Goal: Task Accomplishment & Management: Complete application form

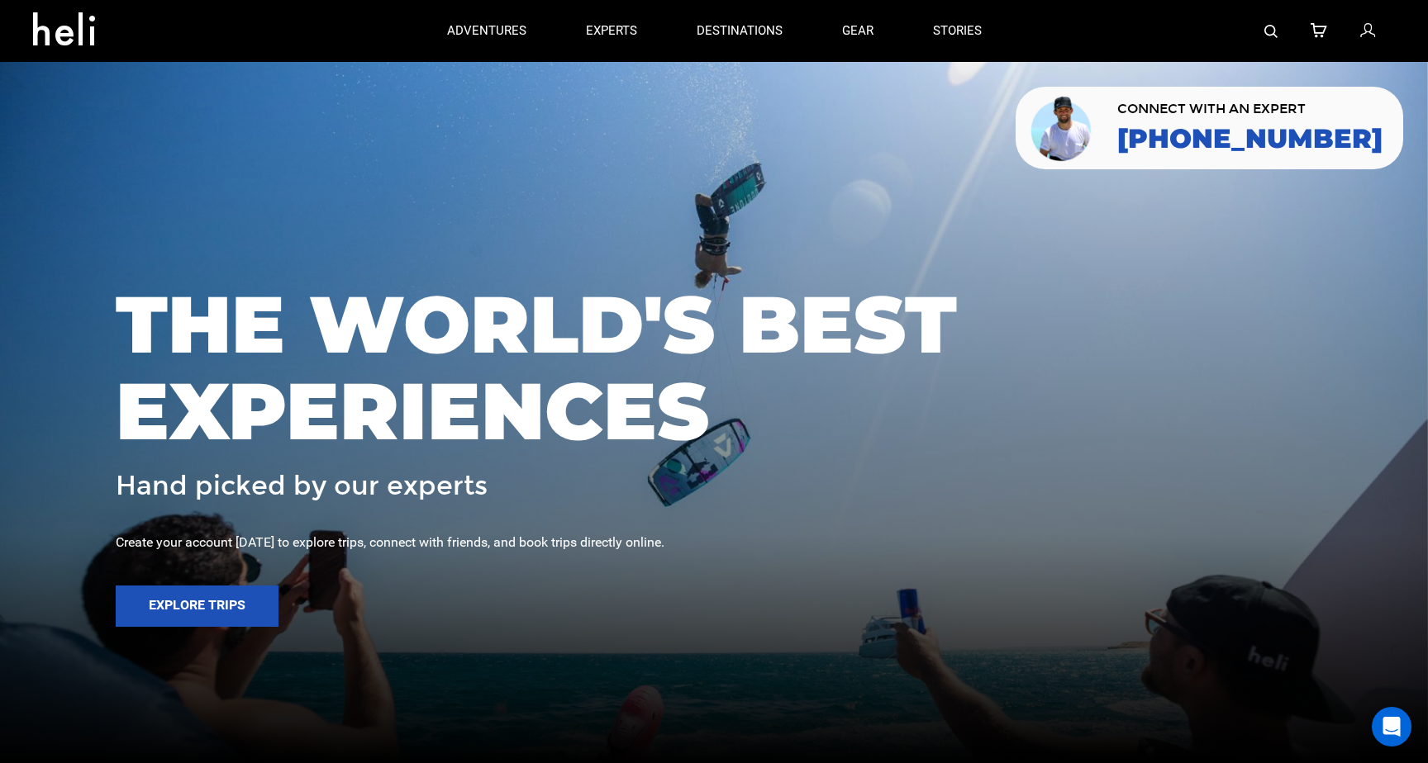
click at [62, 37] on icon at bounding box center [70, 24] width 74 height 26
click at [963, 30] on link "stories" at bounding box center [957, 31] width 49 height 62
click at [1367, 31] on icon at bounding box center [1367, 31] width 15 height 21
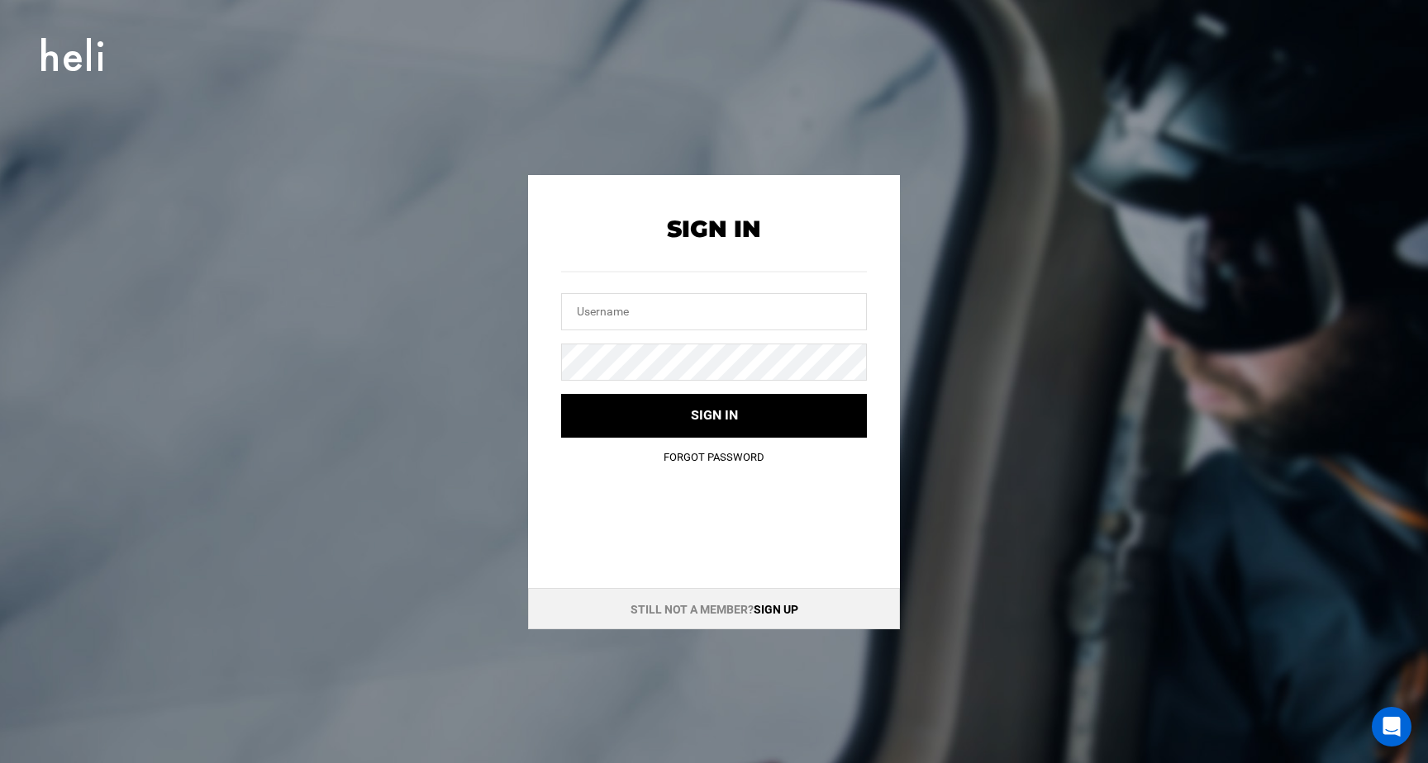
click at [762, 610] on link "Sign up" at bounding box center [776, 609] width 45 height 13
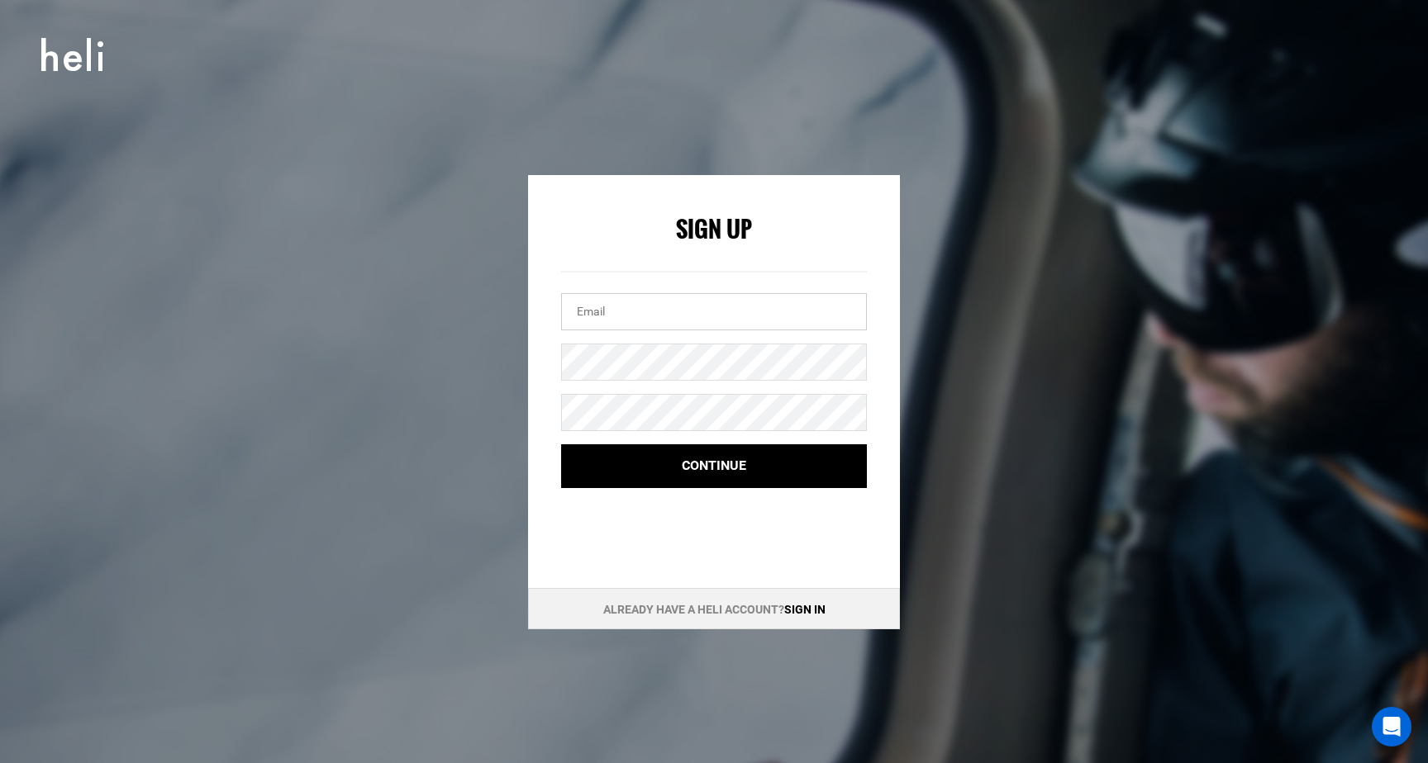
click at [623, 319] on input "email" at bounding box center [714, 311] width 306 height 37
click at [623, 319] on input "[EMAIL_ADDRESS][DOMAIN_NAME]" at bounding box center [714, 311] width 306 height 37
type input "[EMAIL_ADDRESS][DOMAIN_NAME]"
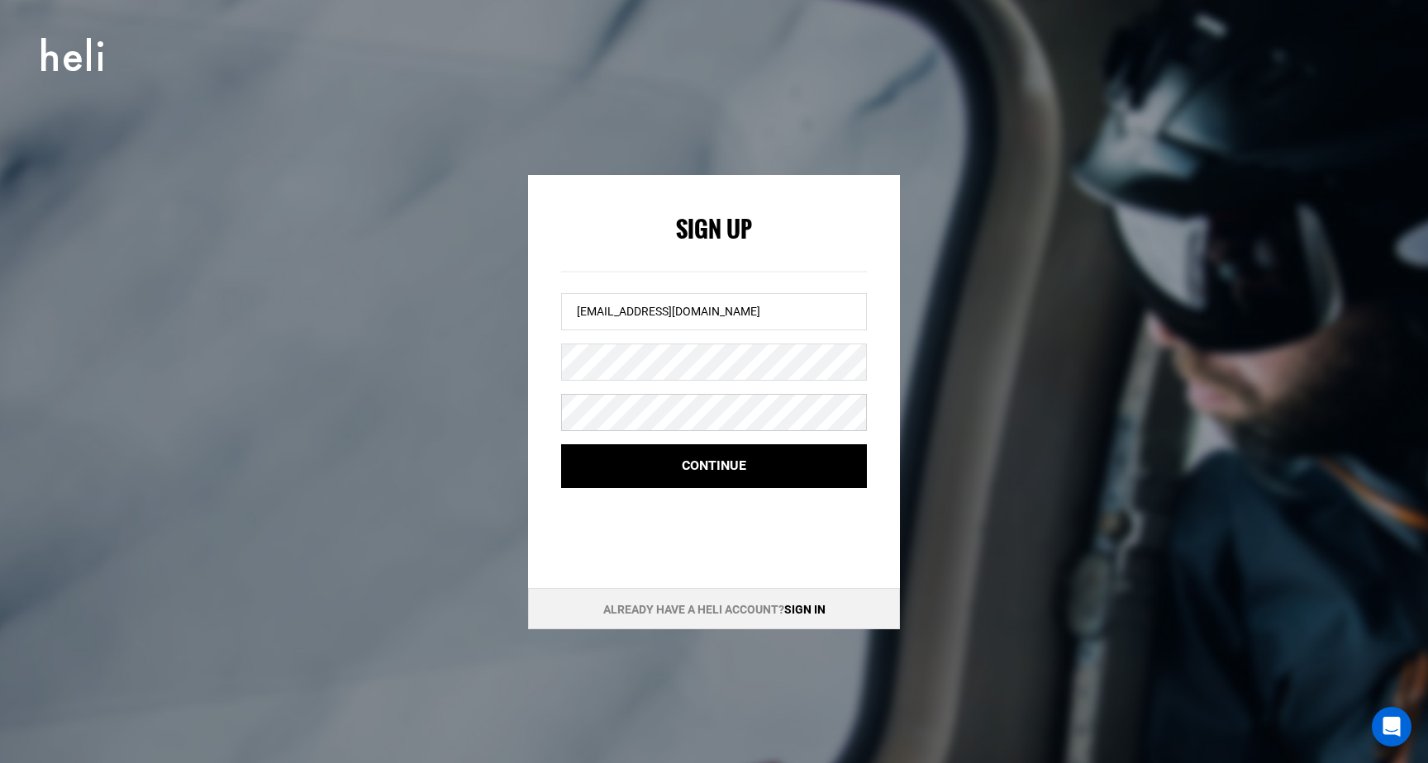
click at [561, 445] on button "Continue" at bounding box center [714, 467] width 306 height 44
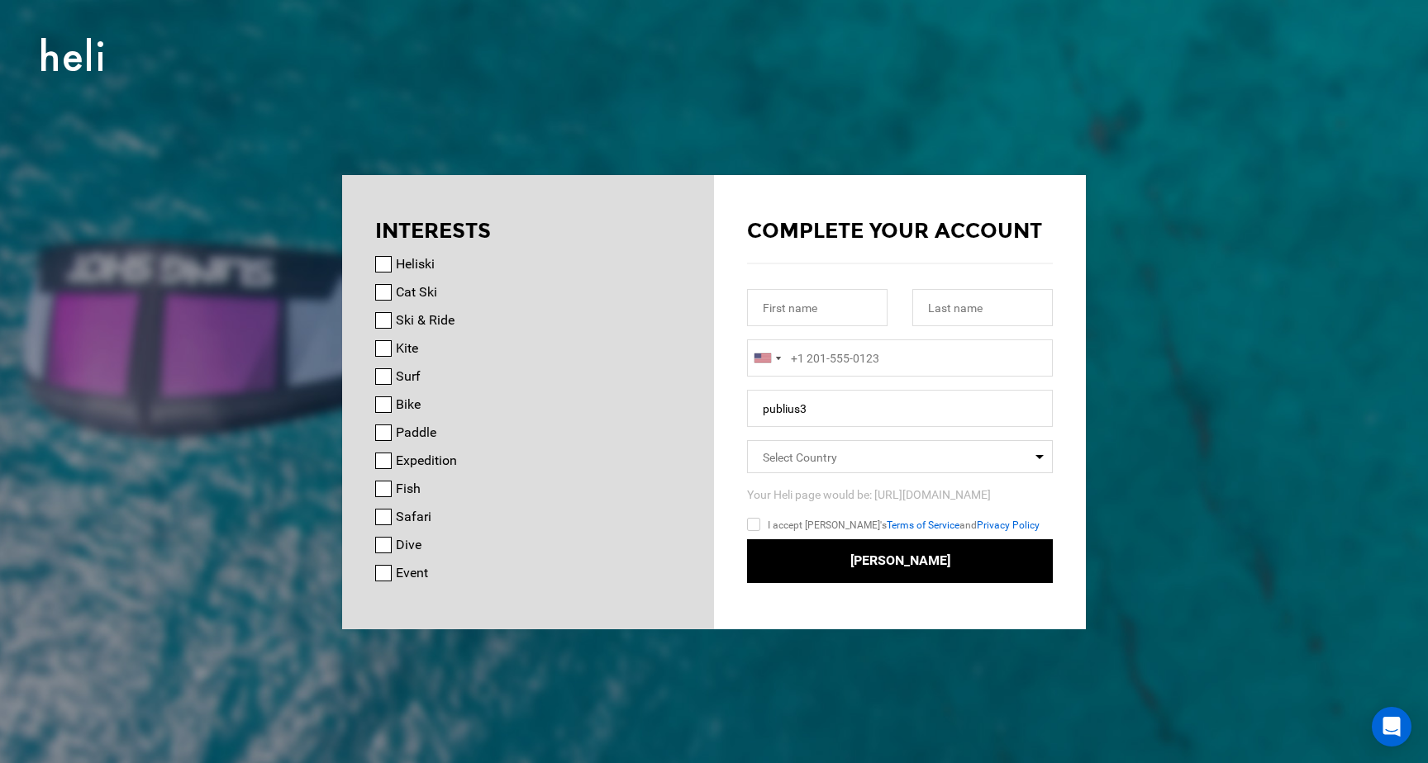
click at [423, 295] on label "Cat Ski" at bounding box center [416, 293] width 41 height 20
click at [392, 295] on input "Cat Ski" at bounding box center [383, 292] width 17 height 17
checkbox input "true"
click at [763, 310] on input "text" at bounding box center [817, 307] width 140 height 37
type input "[PERSON_NAME]"
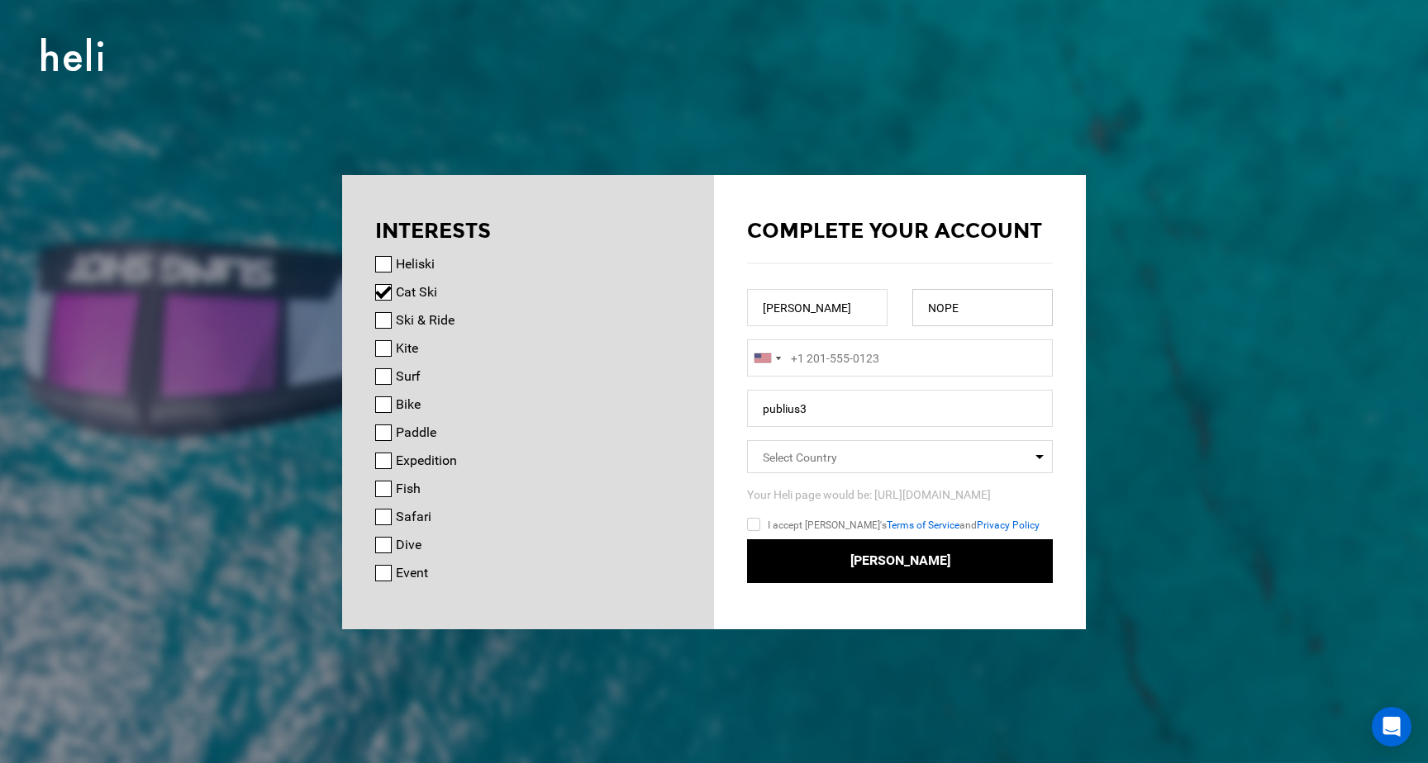
type input "NOPE"
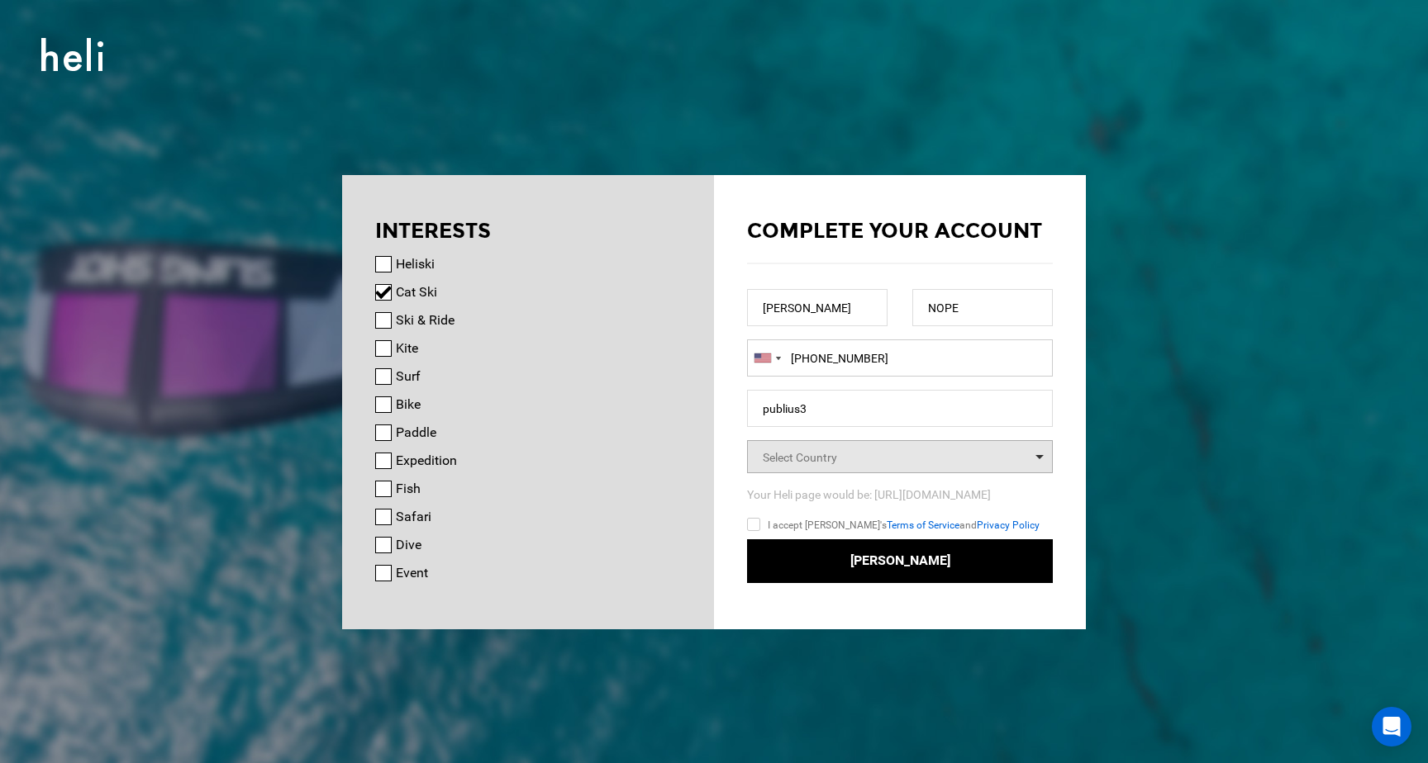
type input "[PHONE_NUMBER]"
click at [872, 452] on span "Select Country" at bounding box center [900, 456] width 306 height 33
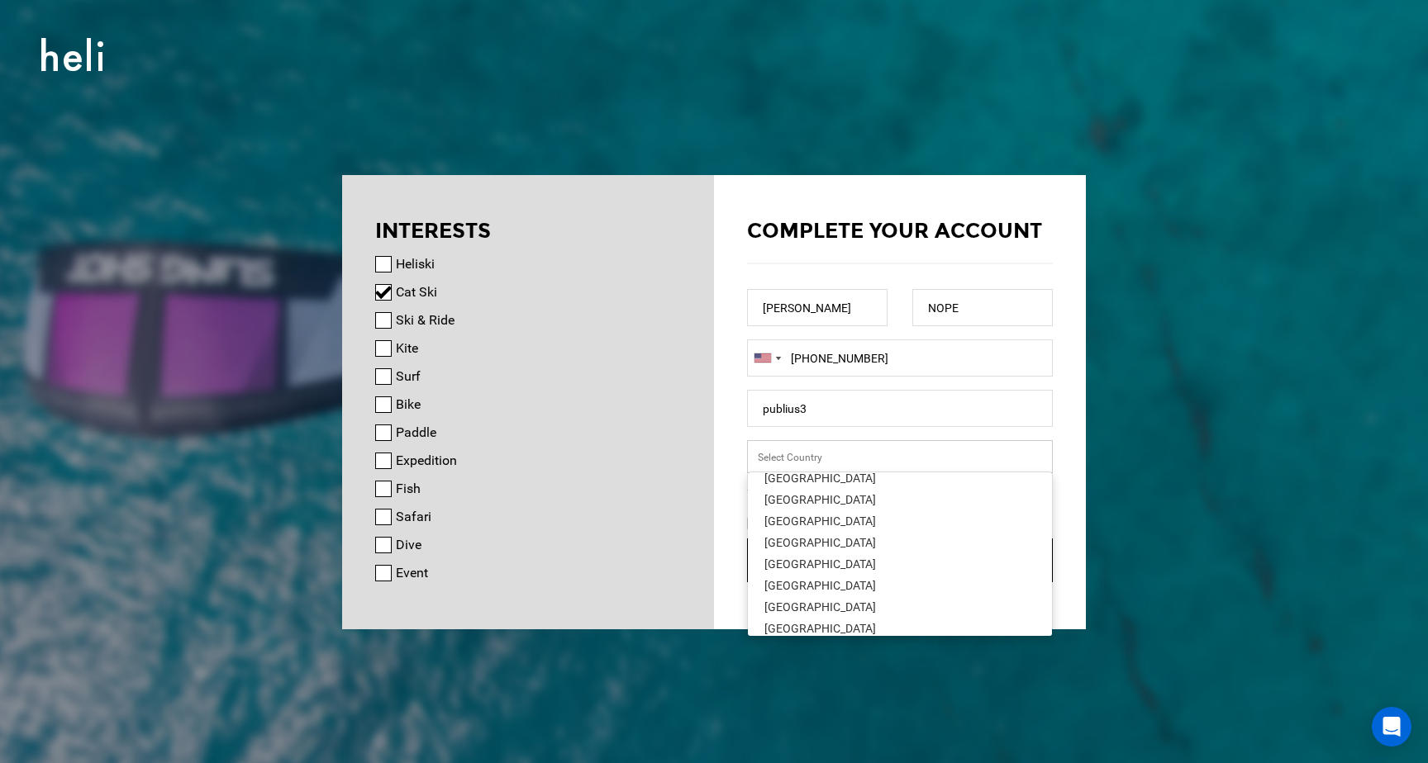
scroll to position [701, 0]
click at [781, 588] on div "[GEOGRAPHIC_DATA]" at bounding box center [899, 581] width 271 height 17
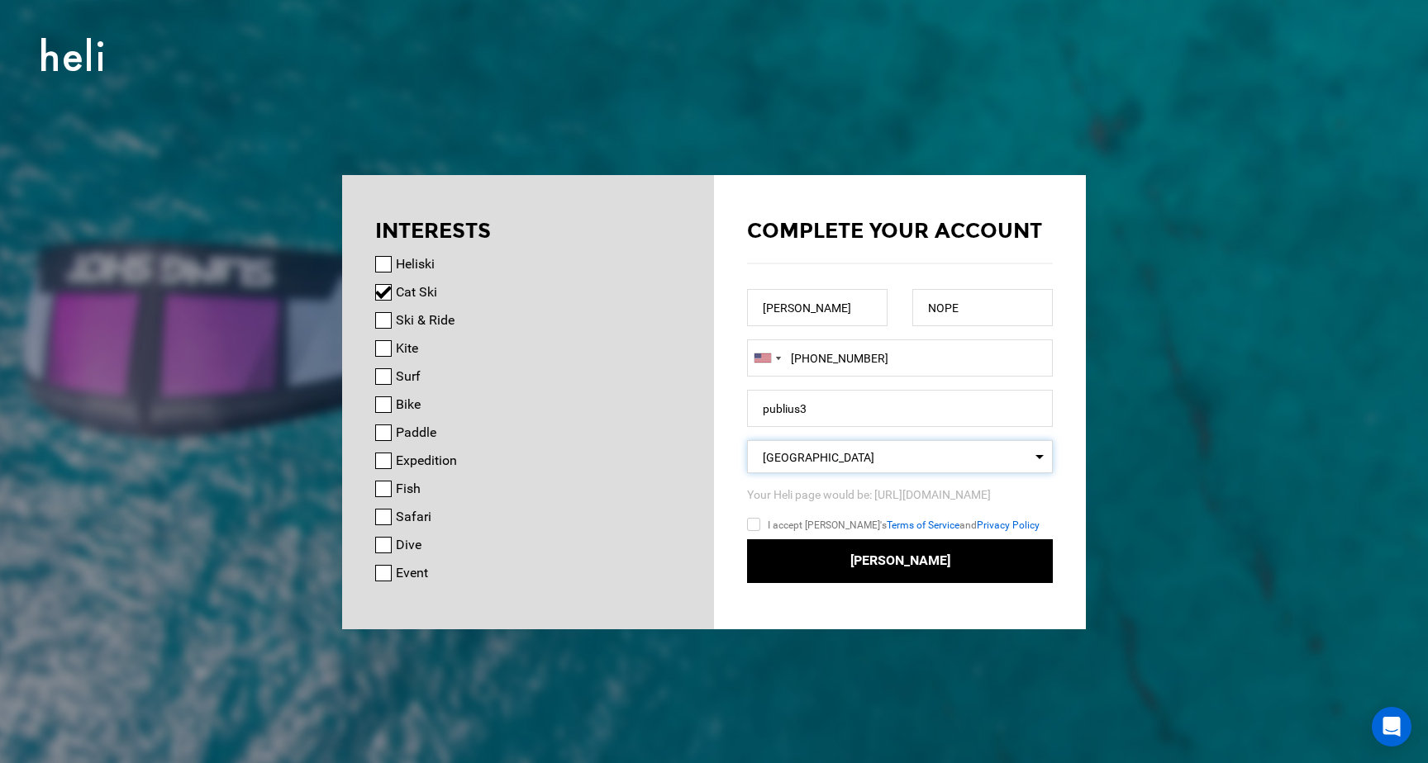
click at [757, 521] on input "I accept [PERSON_NAME]'s Terms of Service and Privacy Policy" at bounding box center [777, 528] width 61 height 24
checkbox input "true"
click at [822, 467] on span "Select Country [GEOGRAPHIC_DATA]" at bounding box center [900, 456] width 306 height 33
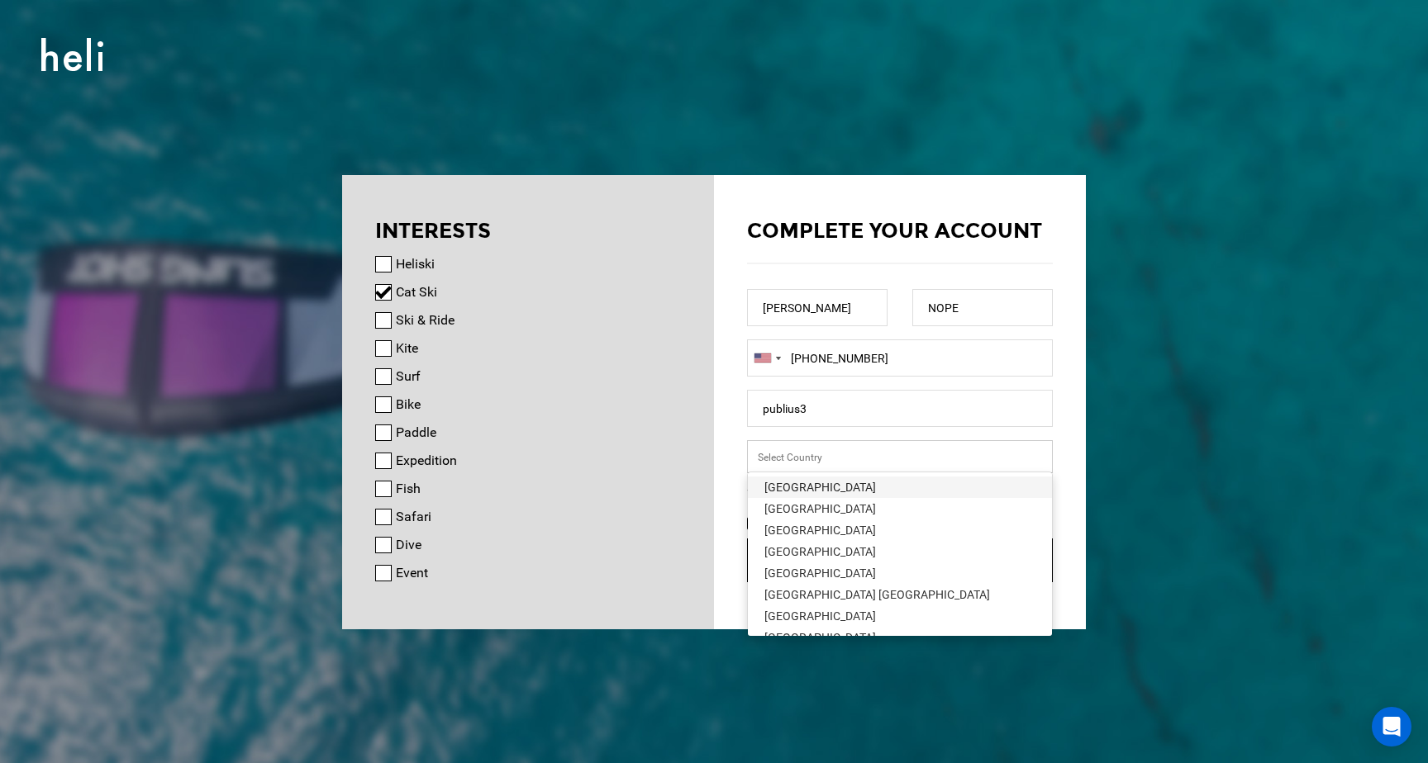
scroll to position [4894, 0]
click at [811, 549] on div "[GEOGRAPHIC_DATA]" at bounding box center [899, 556] width 271 height 17
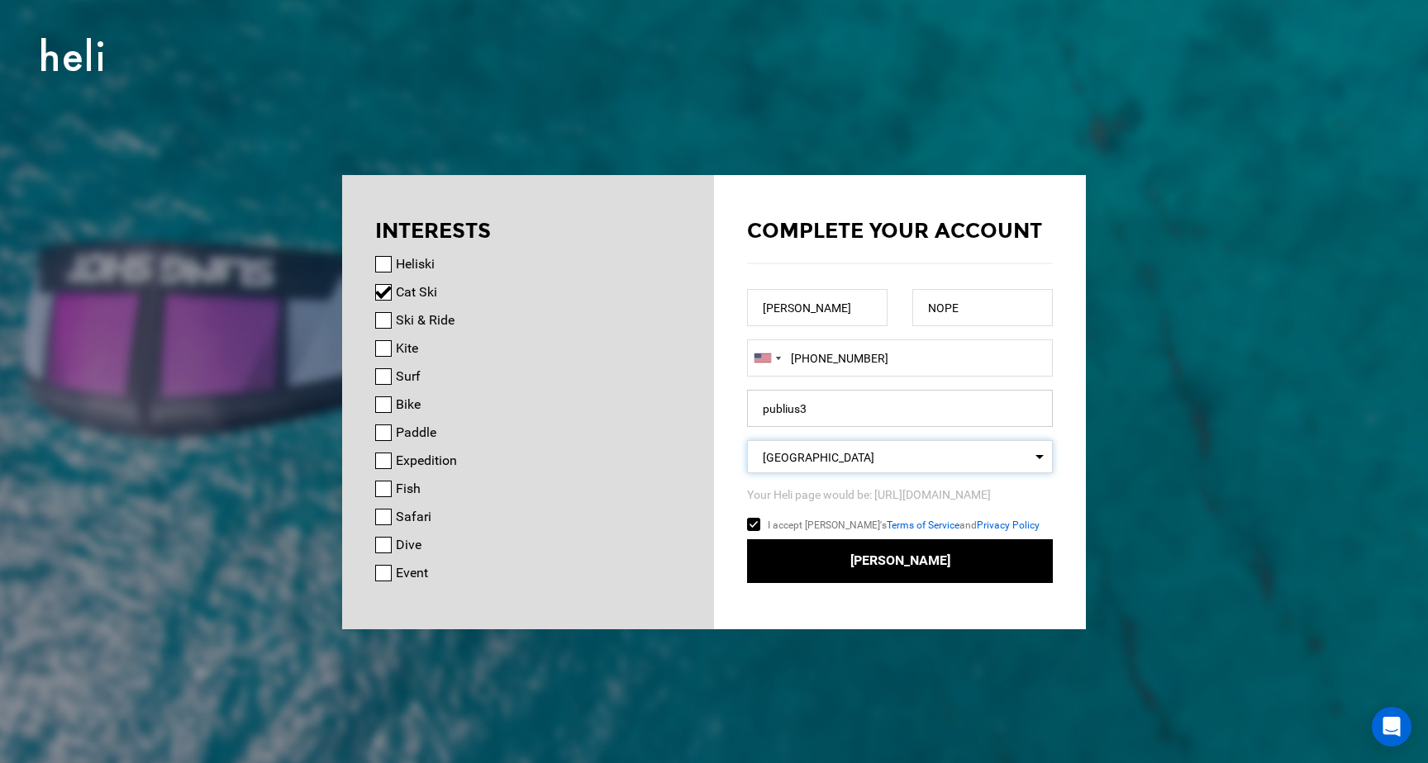
click at [859, 416] on input "publius3" at bounding box center [900, 408] width 306 height 37
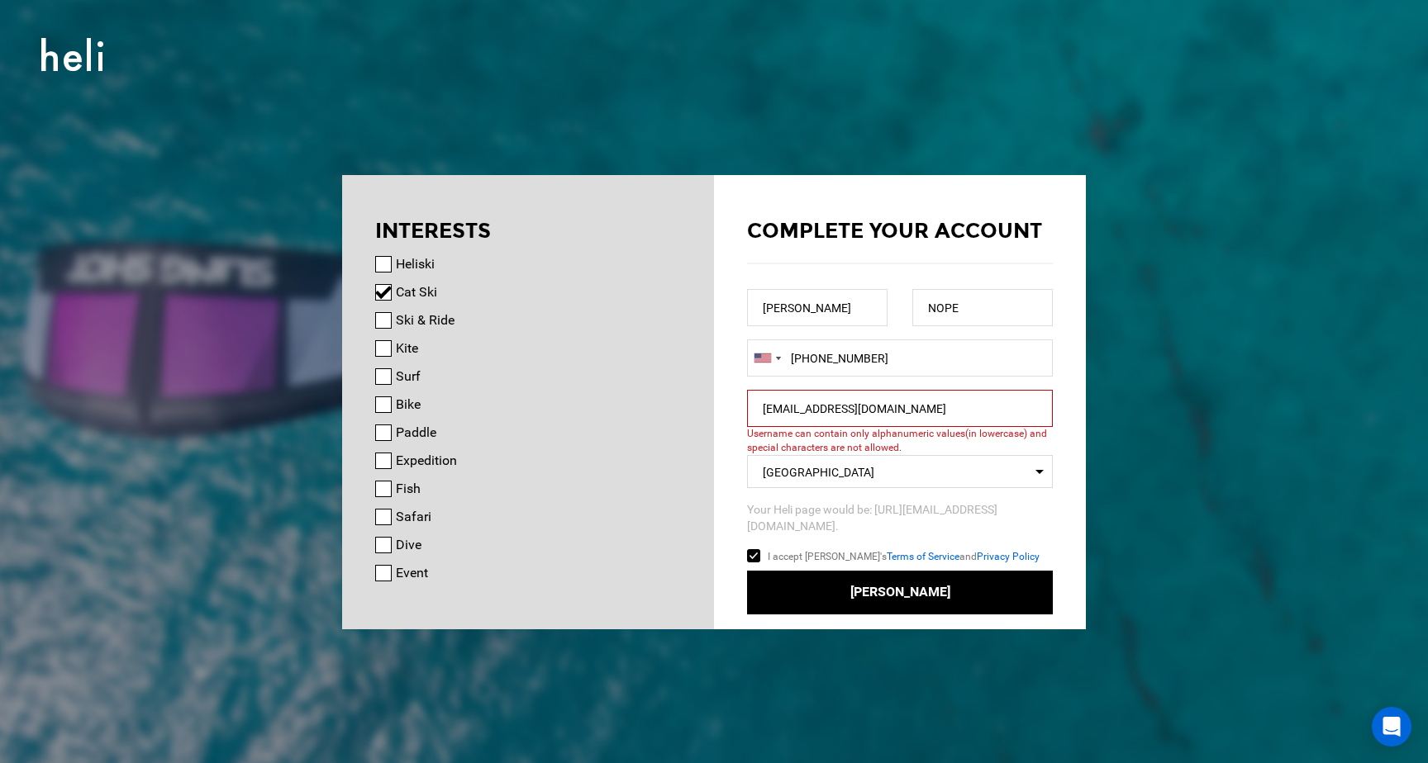
type input "[EMAIL_ADDRESS][DOMAIN_NAME]"
click at [797, 410] on input "[EMAIL_ADDRESS][DOMAIN_NAME]" at bounding box center [900, 408] width 306 height 37
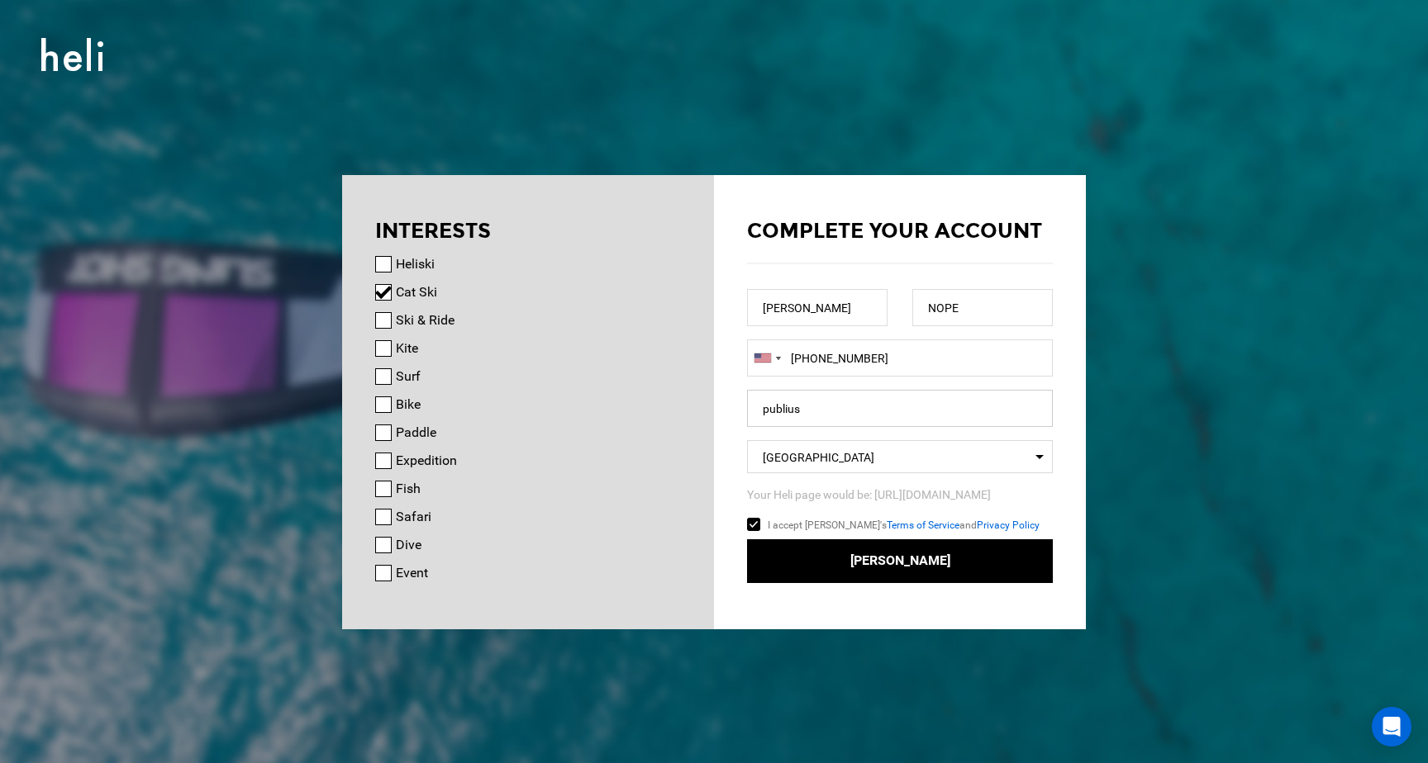
type input "publius3"
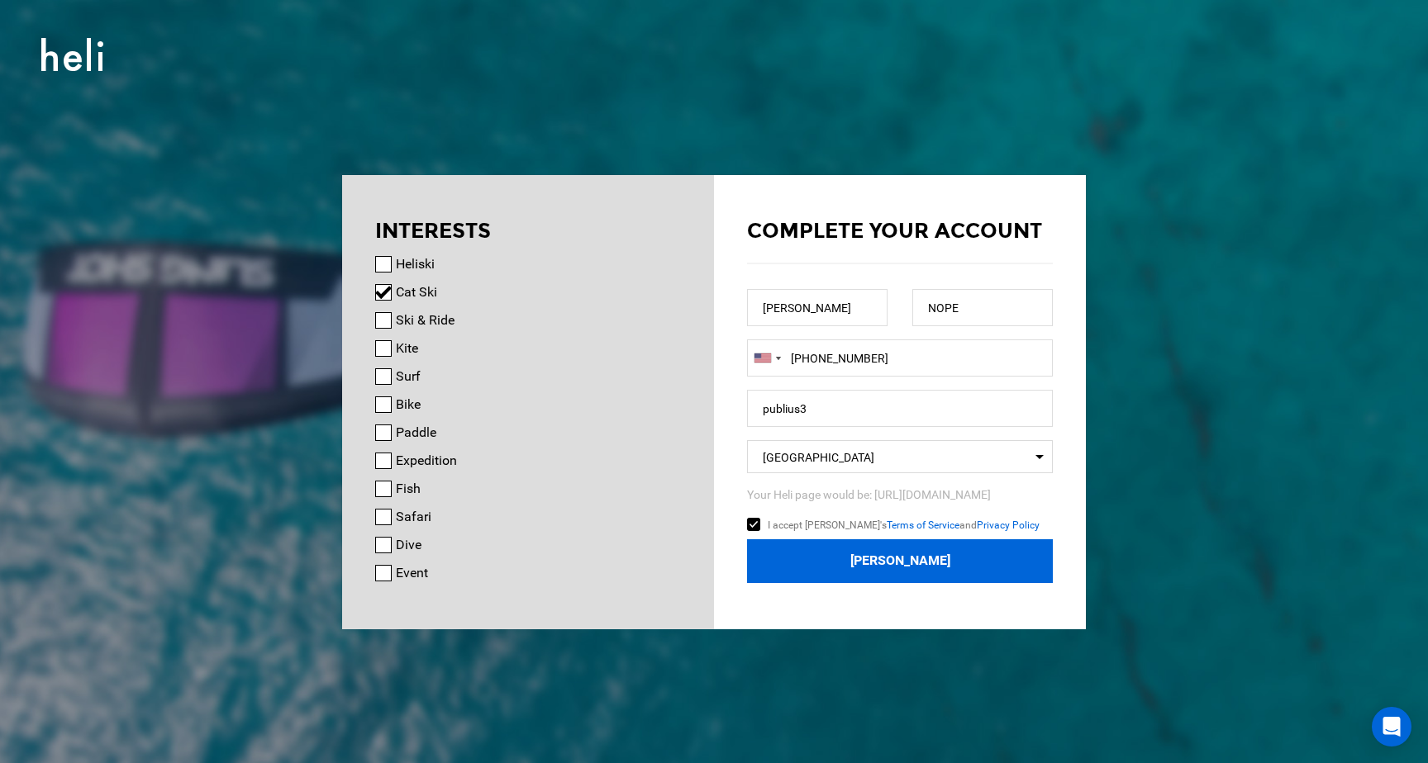
click at [874, 564] on button "[PERSON_NAME]" at bounding box center [900, 562] width 306 height 44
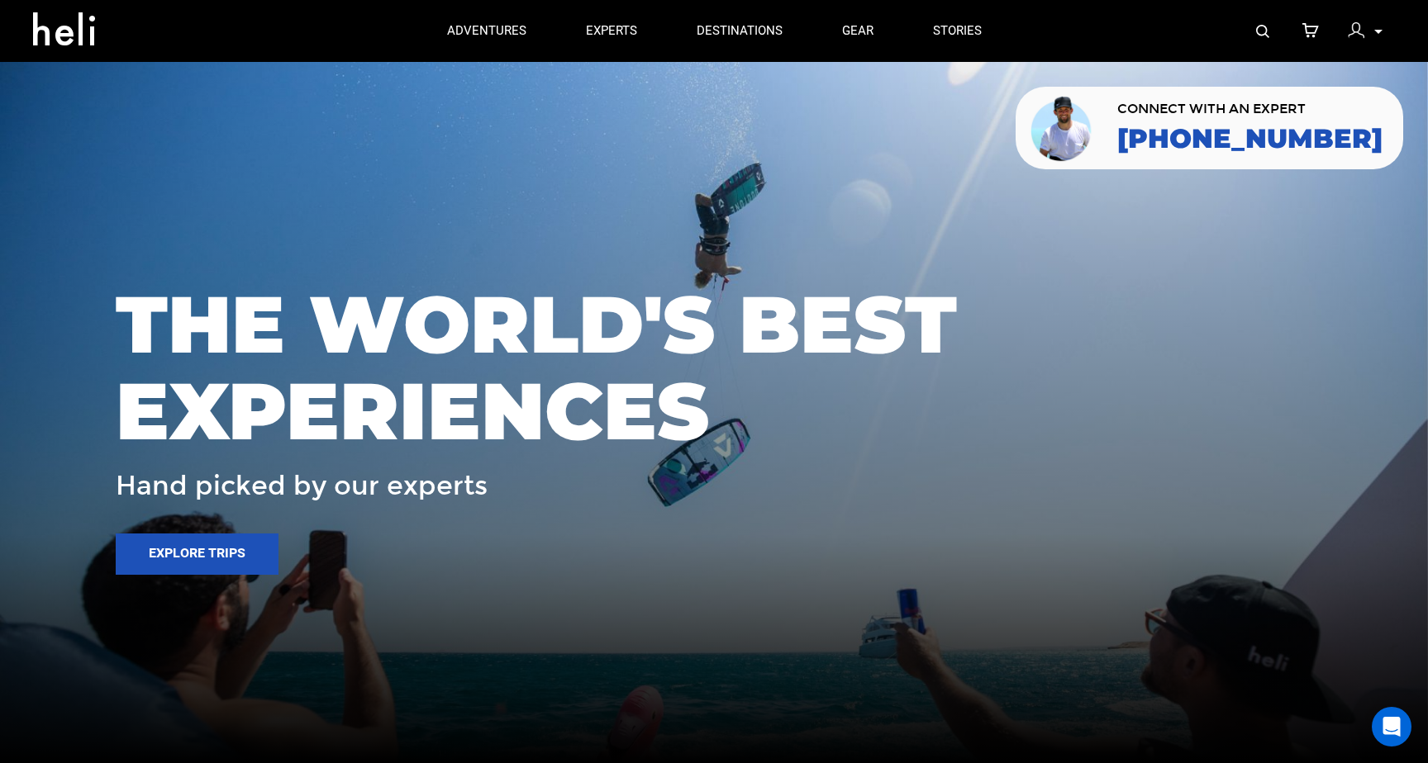
click at [1353, 26] on img at bounding box center [1356, 30] width 17 height 17
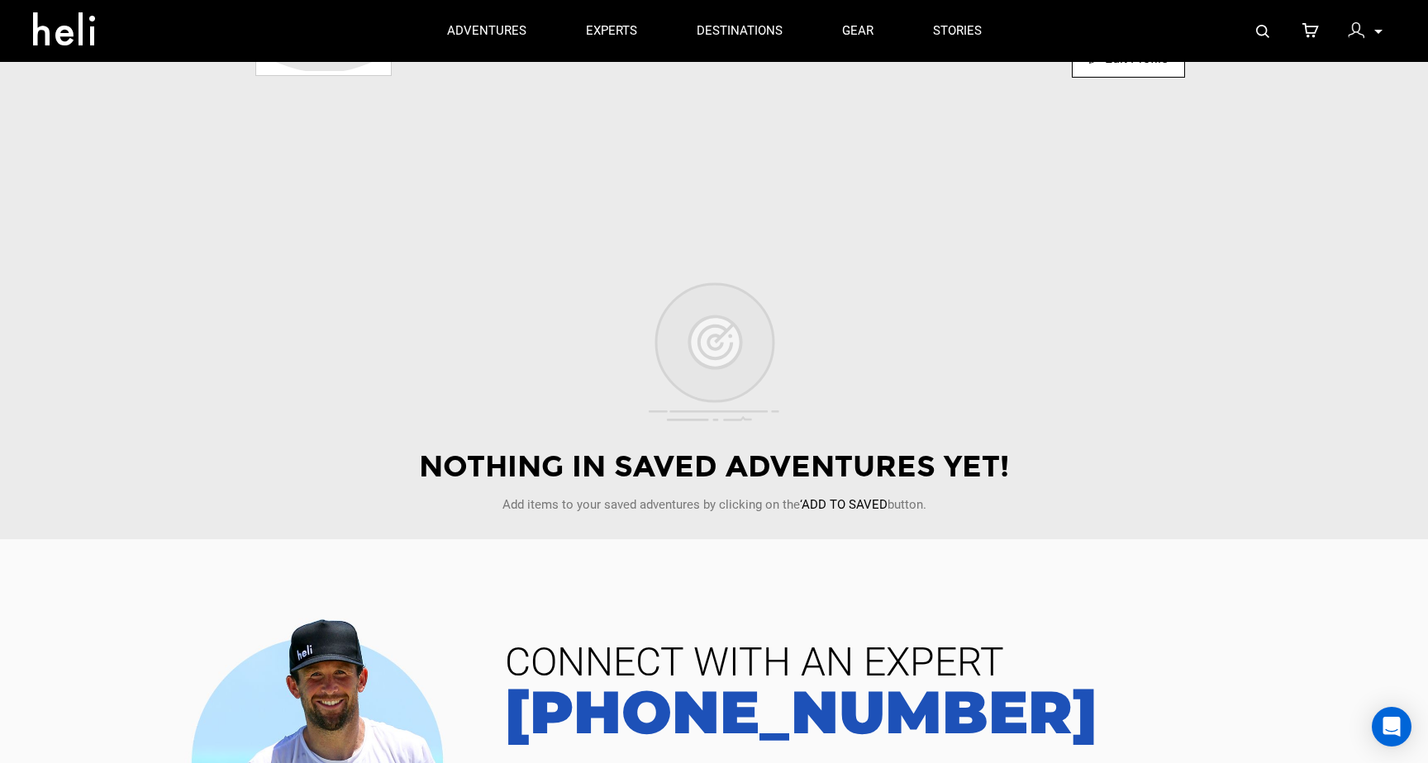
scroll to position [316, 0]
